Goal: Information Seeking & Learning: Learn about a topic

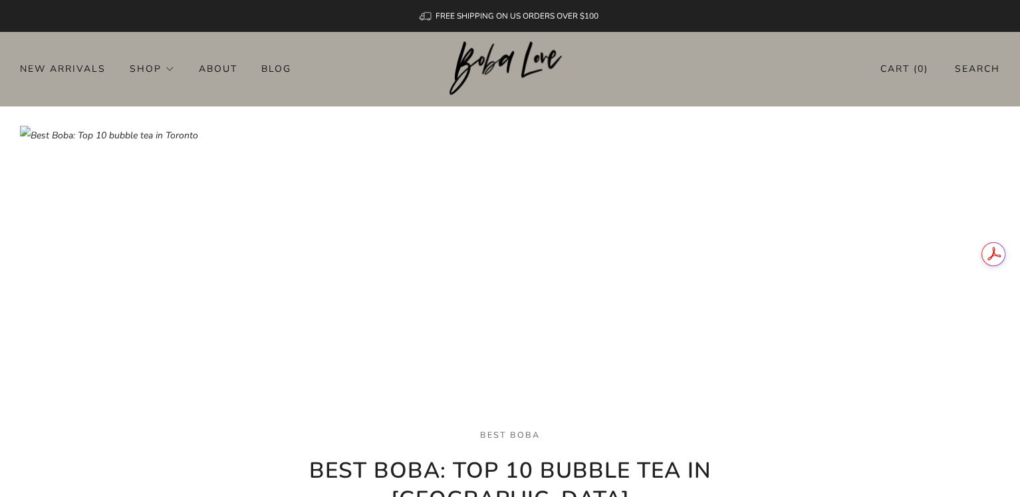
click at [600, 278] on img at bounding box center [510, 289] width 980 height 326
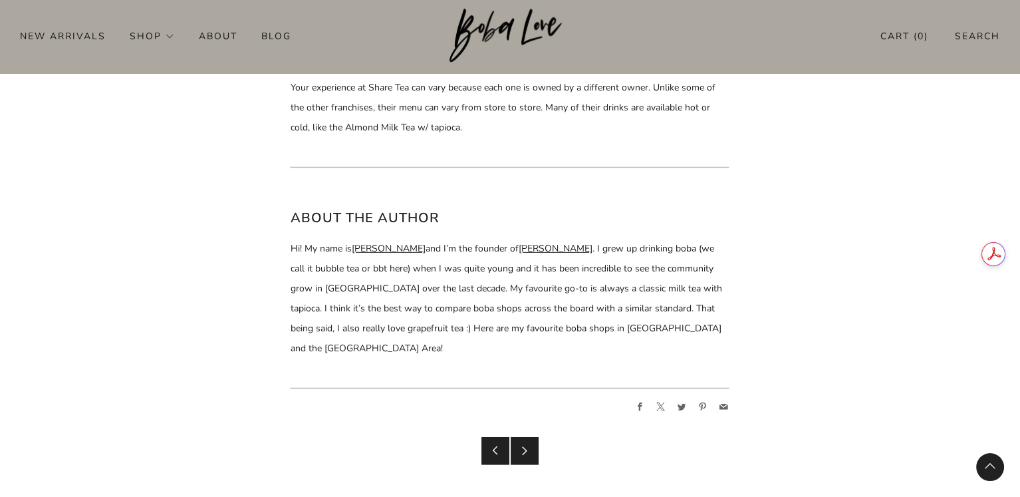
scroll to position [6394, 0]
